Goal: Information Seeking & Learning: Learn about a topic

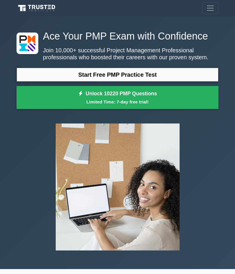
click at [167, 82] on link "Start Free PMP Practice Test" at bounding box center [118, 75] width 202 height 14
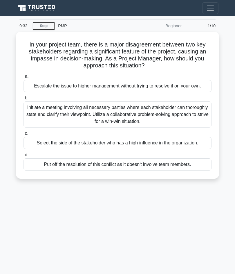
click at [142, 120] on div "Initiate a meeting involving all necessary parties where each stakeholder can t…" at bounding box center [118, 114] width 188 height 26
click at [24, 100] on input "b. Initiate a meeting involving all necessary parties where each stakeholder ca…" at bounding box center [24, 98] width 0 height 4
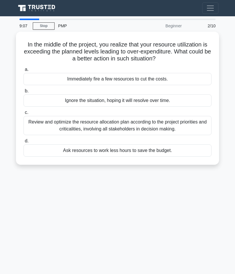
click at [121, 126] on div "Review and optimize the resource allocation plan according to the project prior…" at bounding box center [118, 125] width 188 height 19
click at [24, 114] on input "c. Review and optimize the resource allocation plan according to the project pr…" at bounding box center [24, 113] width 0 height 4
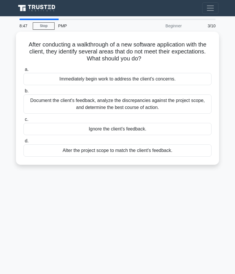
click at [173, 104] on div "Document the client's feedback, analyze the discrepancies against the project s…" at bounding box center [118, 103] width 188 height 19
click at [24, 93] on input "b. Document the client's feedback, analyze the discrepancies against the projec…" at bounding box center [24, 91] width 0 height 4
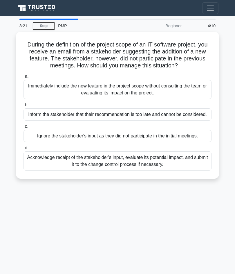
click at [156, 171] on div "Acknowledge receipt of the stakeholder's input, evaluate its potential impact, …" at bounding box center [118, 160] width 188 height 19
click at [24, 150] on input "d. Acknowledge receipt of the stakeholder's input, evaluate its potential impac…" at bounding box center [24, 148] width 0 height 4
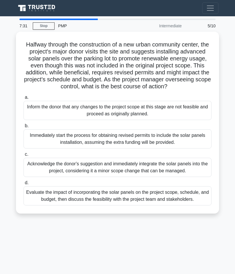
click at [132, 205] on div "Evaluate the impact of incorporating the solar panels on the project scope, sch…" at bounding box center [118, 195] width 188 height 19
click at [24, 185] on input "d. Evaluate the impact of incorporating the solar panels on the project scope, …" at bounding box center [24, 183] width 0 height 4
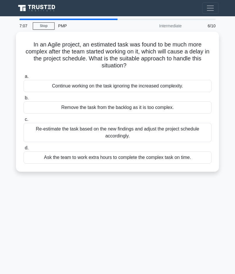
click at [135, 133] on div "Re-estimate the task based on the new findings and adjust the project schedule …" at bounding box center [118, 132] width 188 height 19
click at [24, 121] on input "c. Re-estimate the task based on the new findings and adjust the project schedu…" at bounding box center [24, 120] width 0 height 4
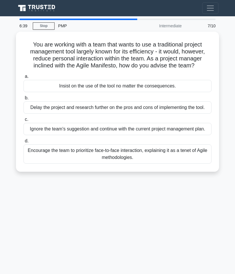
click at [151, 164] on div "Encourage the team to prioritize face-to-face interaction, explaining it as a t…" at bounding box center [118, 153] width 188 height 19
click at [24, 143] on input "d. Encourage the team to prioritize face-to-face interaction, explaining it as …" at bounding box center [24, 141] width 0 height 4
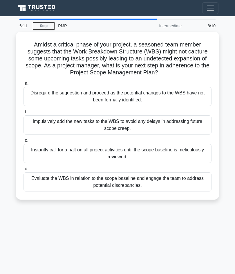
click at [146, 190] on div "Evaluate the WBS in relation to the scope baseline and engage the team to addre…" at bounding box center [118, 181] width 188 height 19
click at [24, 171] on input "d. Evaluate the WBS in relation to the scope baseline and engage the team to ad…" at bounding box center [24, 169] width 0 height 4
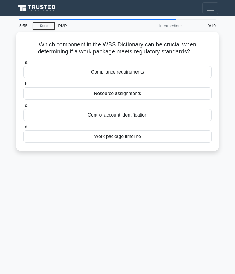
click at [139, 73] on div "Compliance requirements" at bounding box center [118, 72] width 188 height 12
click at [24, 65] on input "a. Compliance requirements" at bounding box center [24, 63] width 0 height 4
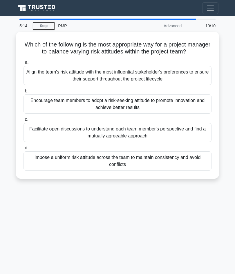
click at [136, 140] on div "Facilitate open discussions to understand each team member's perspective and fi…" at bounding box center [118, 132] width 188 height 19
click at [24, 121] on input "c. Facilitate open discussions to understand each team member's perspective and…" at bounding box center [24, 120] width 0 height 4
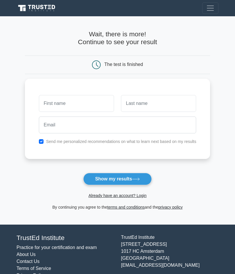
click at [9, 155] on main "Wait, there is more! Continue to see your result The test is finished and the" at bounding box center [117, 120] width 235 height 208
click at [39, 103] on input "text" at bounding box center [76, 103] width 75 height 17
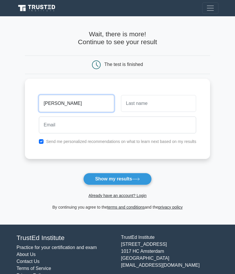
type input "Robert"
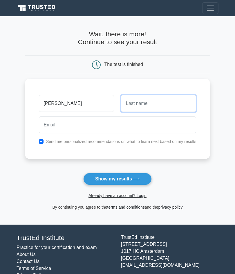
click at [144, 106] on input "text" at bounding box center [158, 103] width 75 height 17
type input "W"
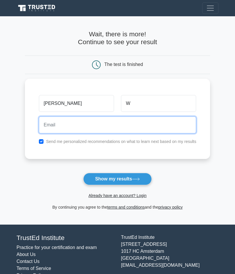
click at [129, 125] on input "email" at bounding box center [118, 125] width 158 height 17
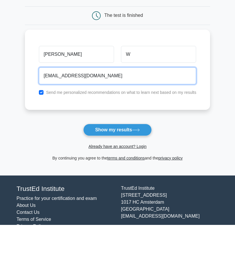
type input "robertwurtz2000@gmail.com"
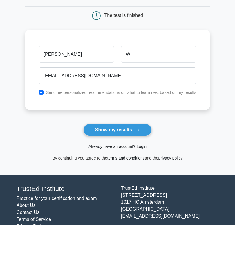
click at [137, 178] on icon at bounding box center [136, 179] width 8 height 3
